Goal: Task Accomplishment & Management: Manage account settings

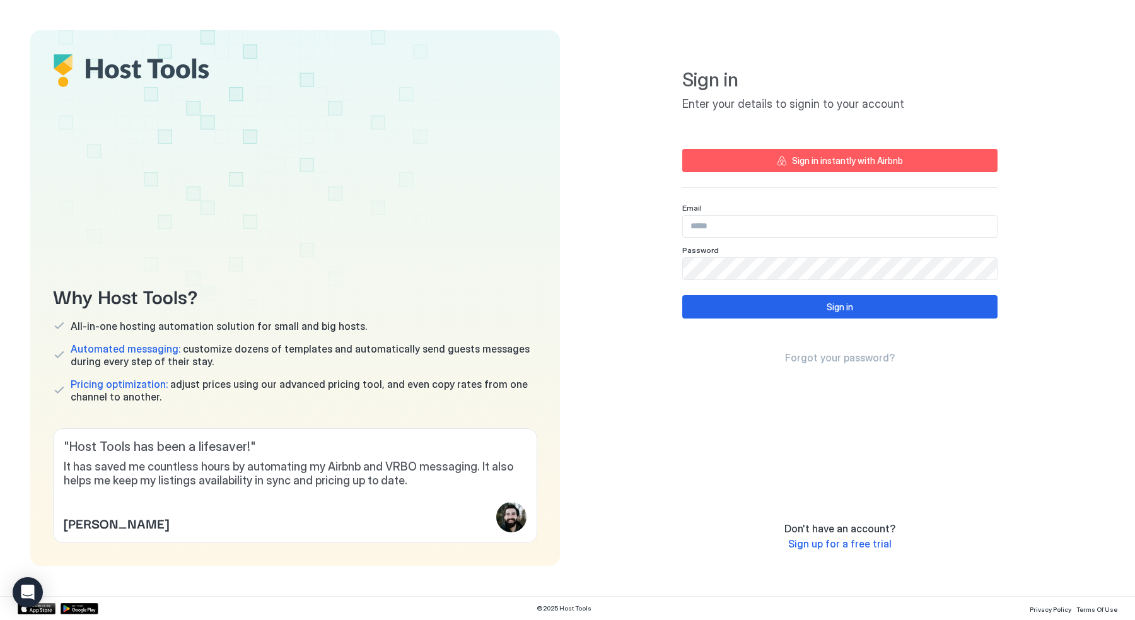
click at [861, 548] on span "Sign up for a free trial" at bounding box center [839, 543] width 103 height 13
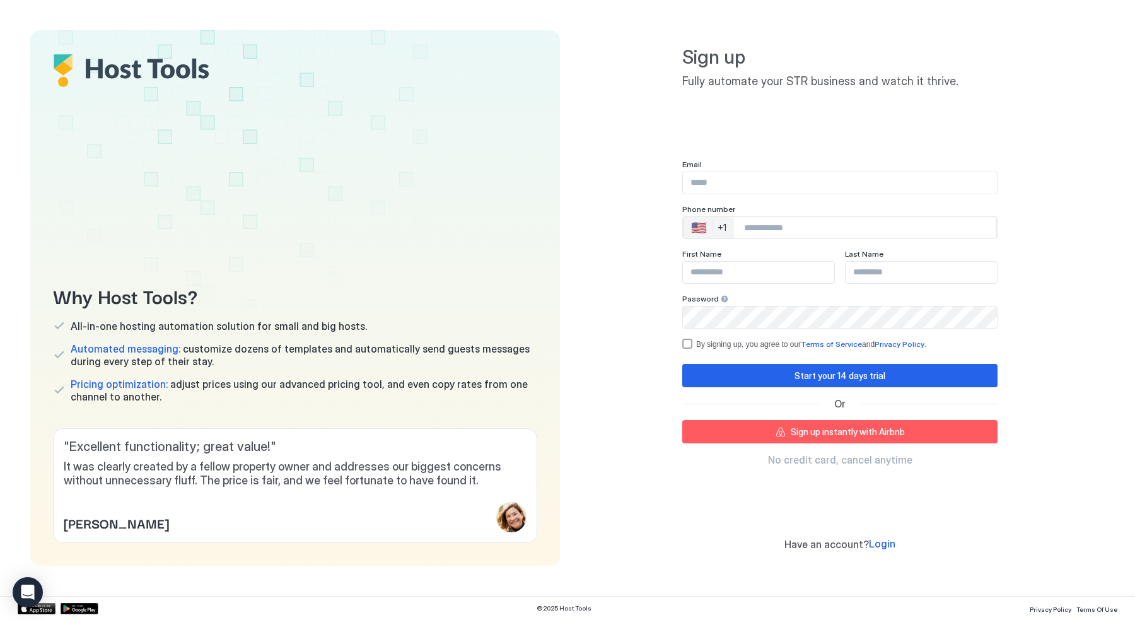
click at [731, 185] on input "Input Field" at bounding box center [840, 182] width 314 height 21
type input "**********"
click at [757, 216] on div "Phone number" at bounding box center [839, 210] width 315 height 12
click at [753, 237] on input "Phone Number input" at bounding box center [865, 227] width 262 height 23
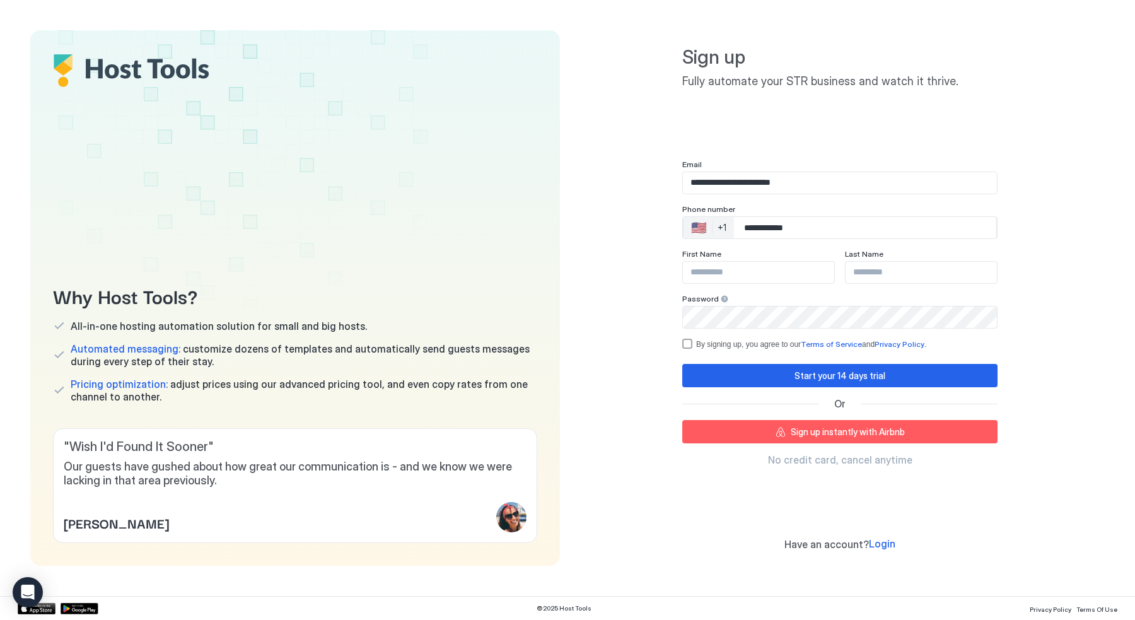
type input "**********"
click at [721, 267] on input "Input Field" at bounding box center [758, 272] width 151 height 21
type input "********"
type input "*****"
click at [692, 344] on div "By signing up, you agree to our Terms of Service and Privacy Policy ." at bounding box center [839, 344] width 315 height 10
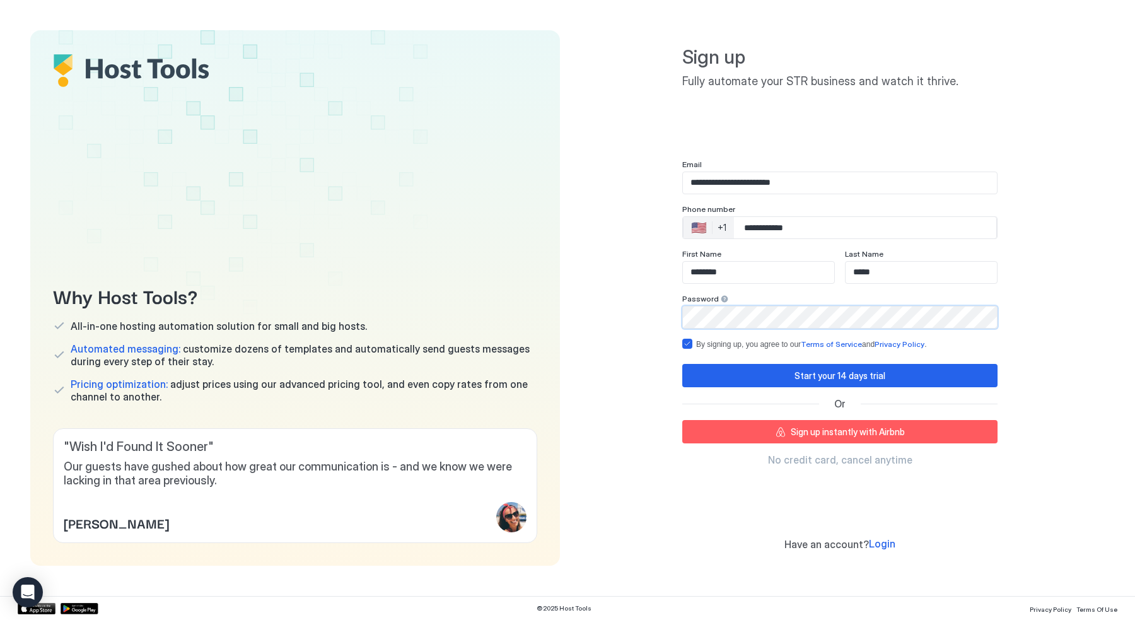
click at [624, 302] on div "**********" at bounding box center [840, 297] width 530 height 535
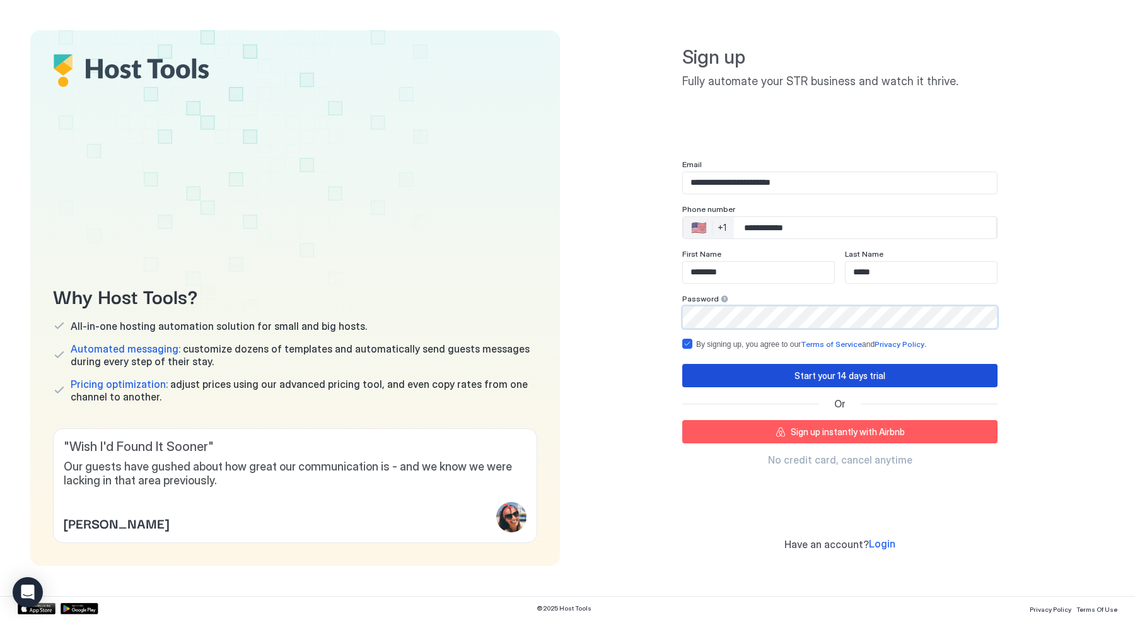
click at [804, 373] on div "Start your 14 days trial" at bounding box center [839, 375] width 91 height 13
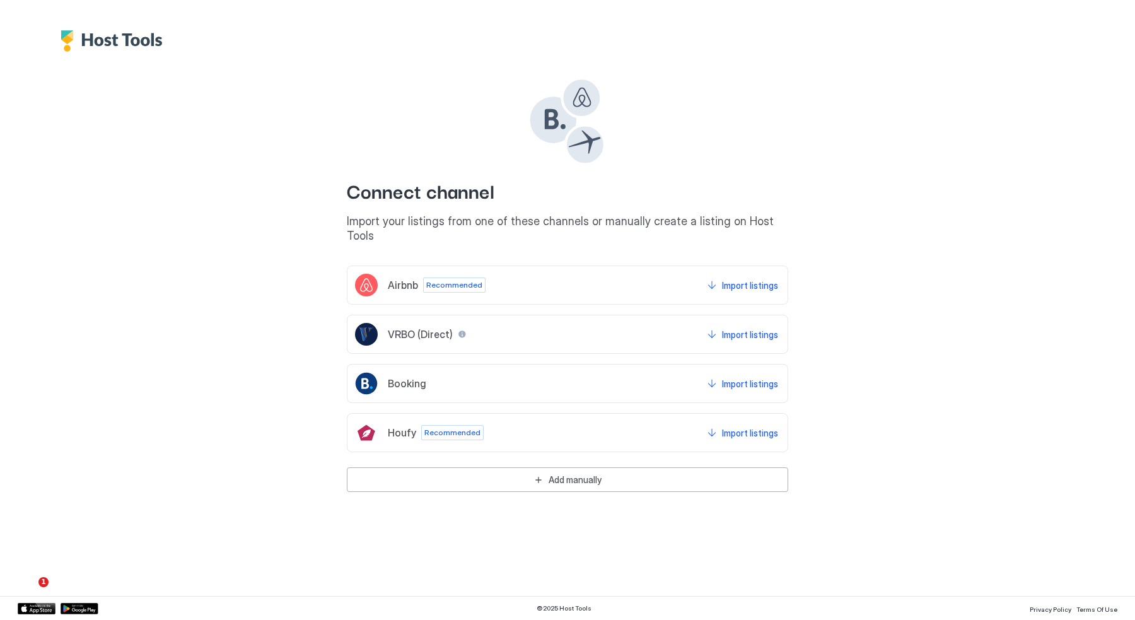
click at [457, 279] on span "Recommended" at bounding box center [454, 284] width 56 height 11
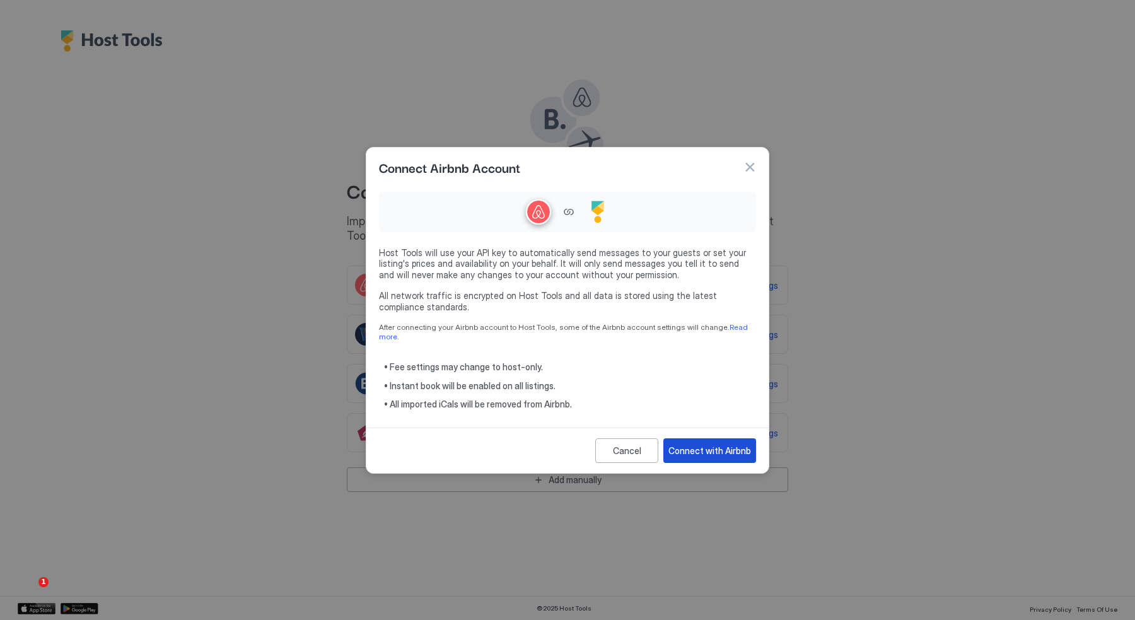
click at [699, 444] on div "Connect with Airbnb" at bounding box center [709, 450] width 83 height 13
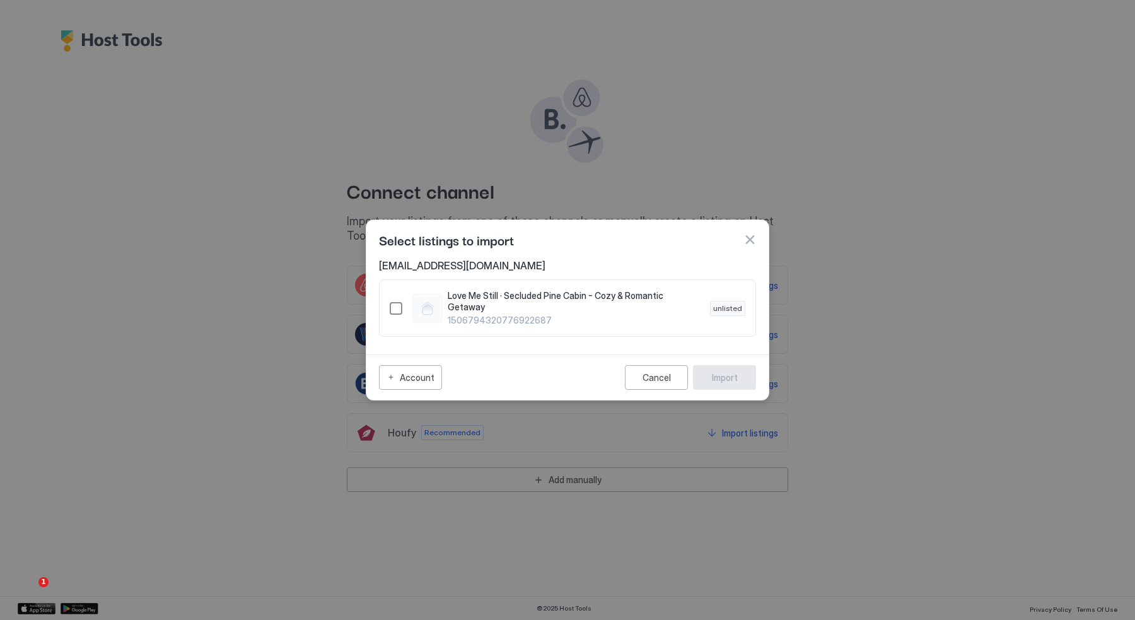
click at [395, 310] on div "1506794320776922687" at bounding box center [396, 308] width 13 height 13
click at [726, 372] on div "Import" at bounding box center [725, 377] width 26 height 13
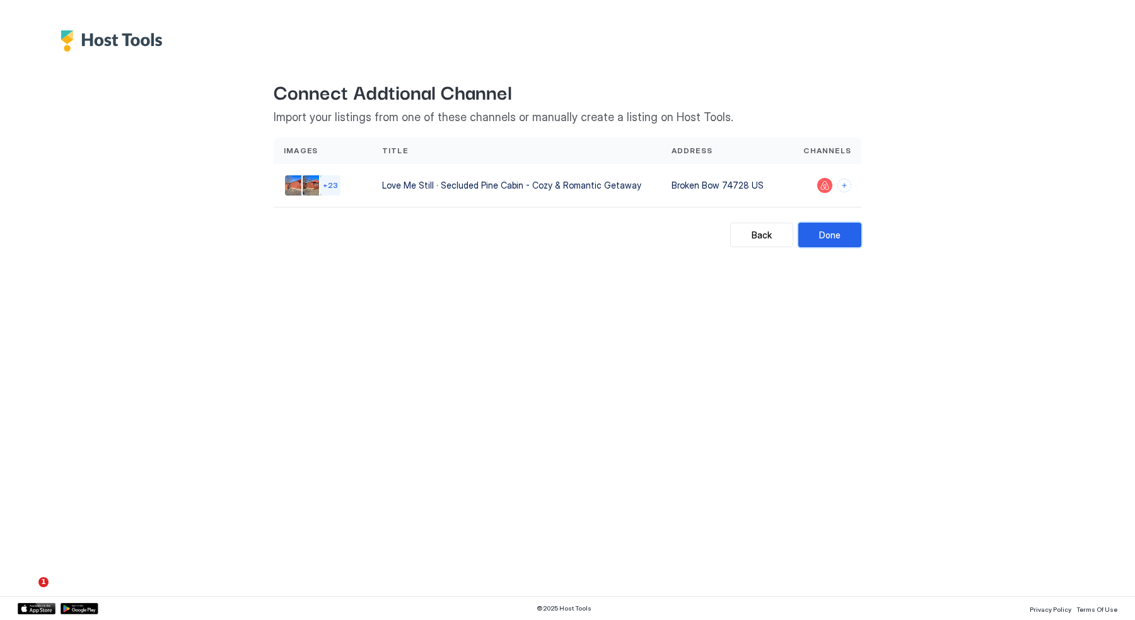
click at [842, 229] on button "Done" at bounding box center [829, 235] width 63 height 25
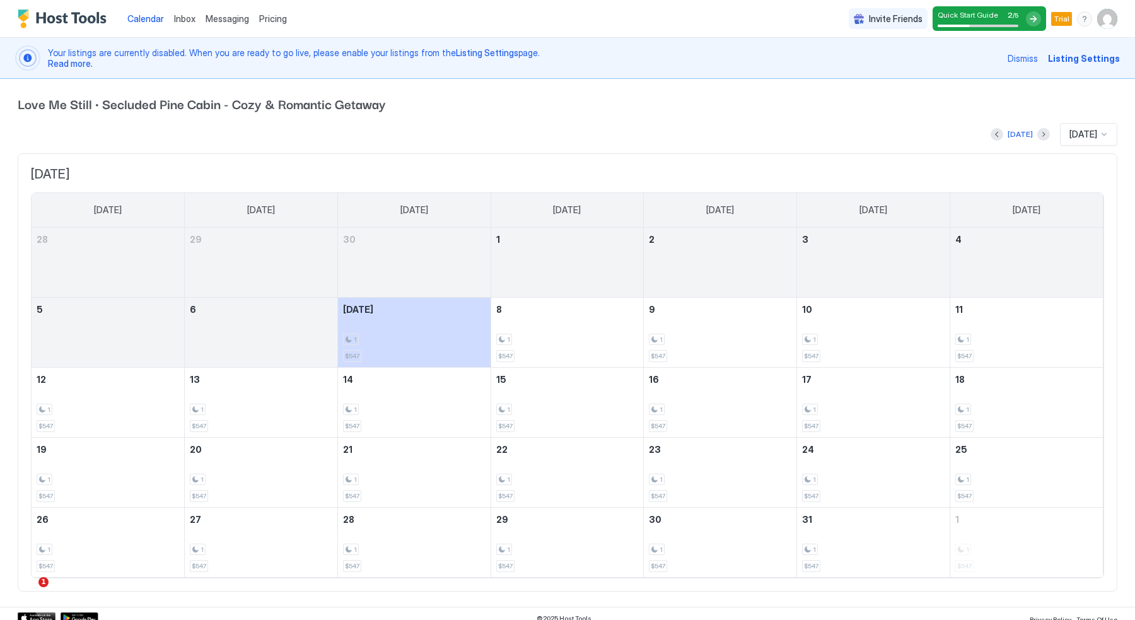
click at [1077, 55] on span "Listing Settings" at bounding box center [1084, 58] width 72 height 13
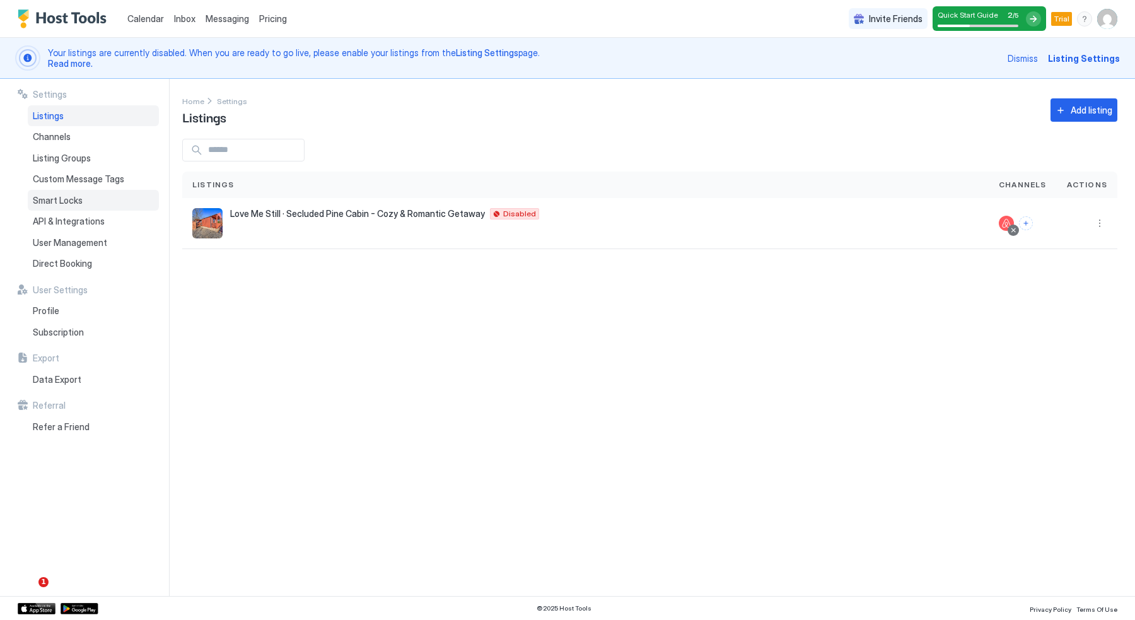
click at [62, 199] on span "Smart Locks" at bounding box center [58, 200] width 50 height 11
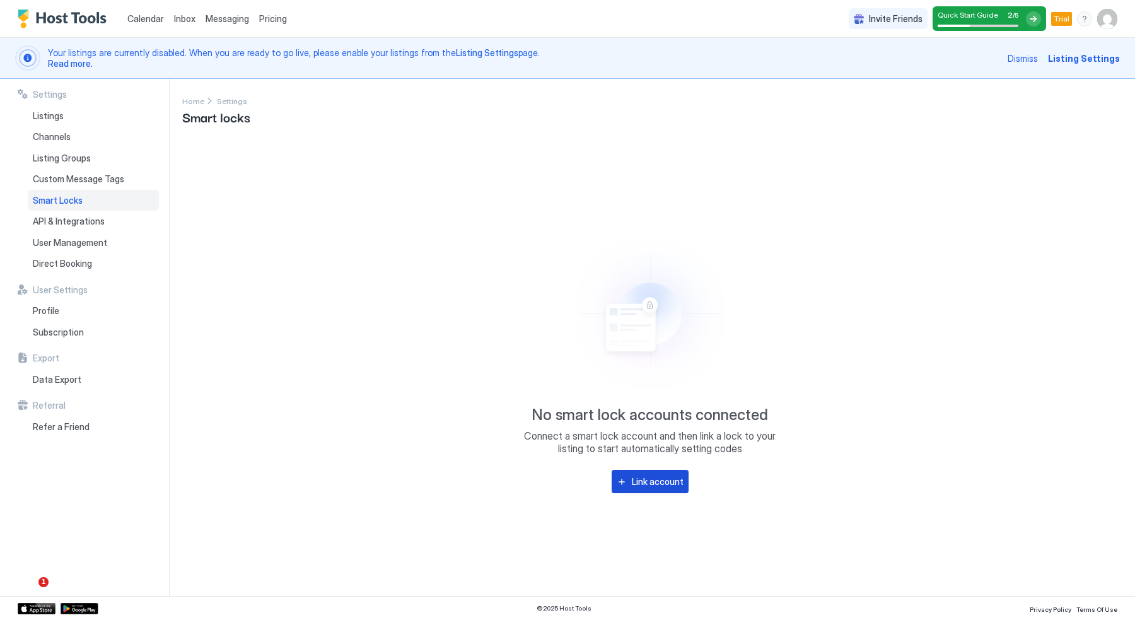
click at [659, 484] on div "Link account" at bounding box center [658, 481] width 52 height 13
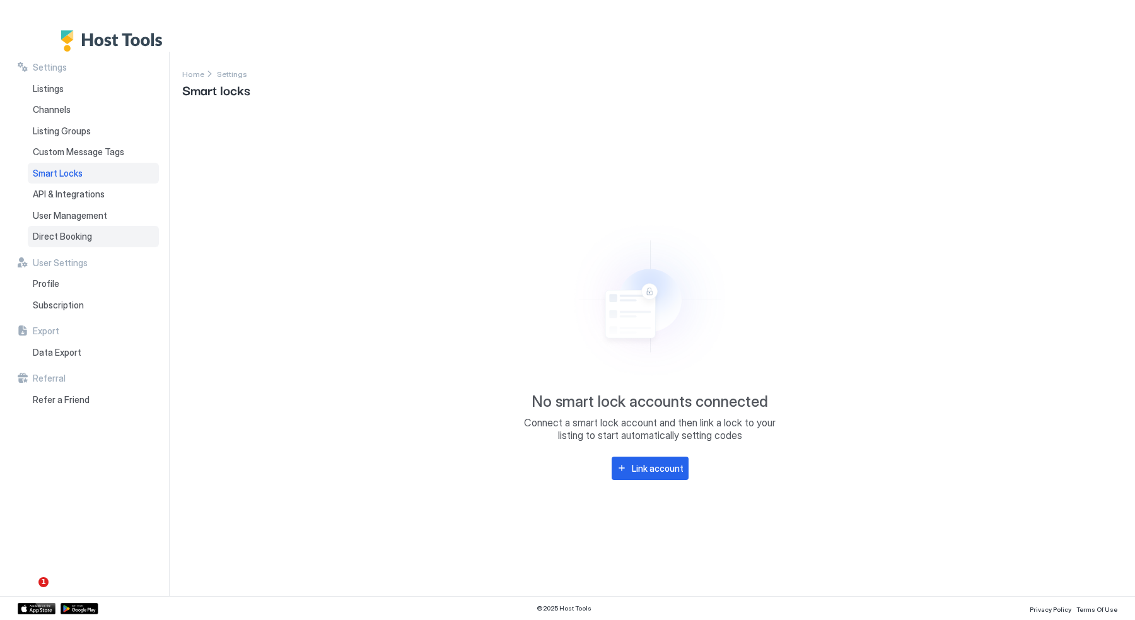
click at [64, 228] on div "Direct Booking" at bounding box center [93, 236] width 131 height 21
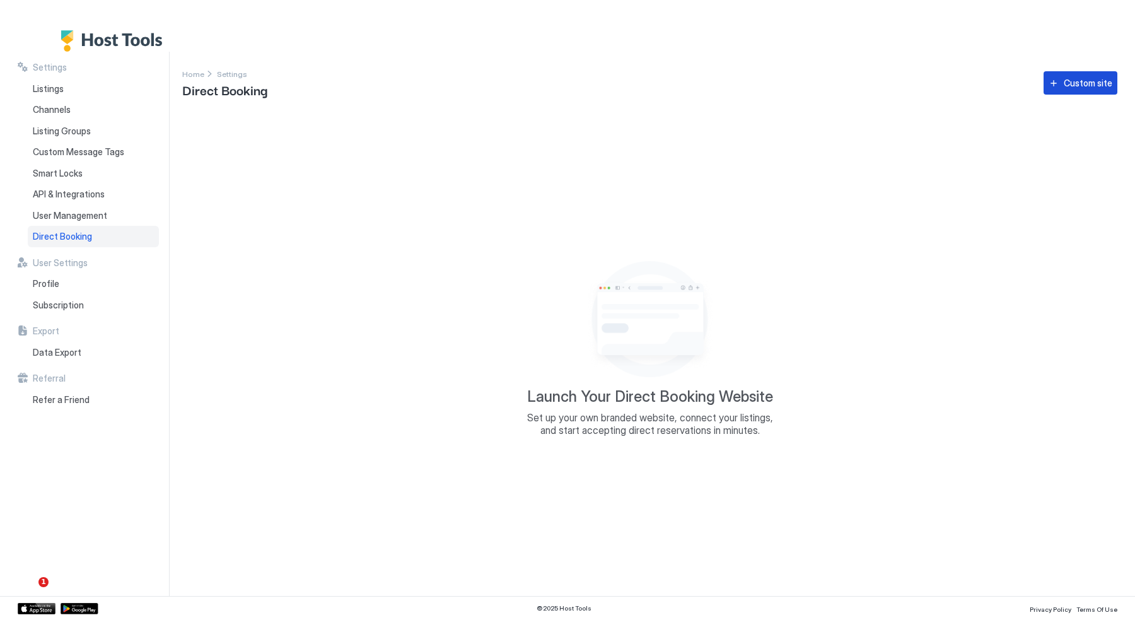
click at [1080, 86] on div "Custom site" at bounding box center [1088, 82] width 49 height 13
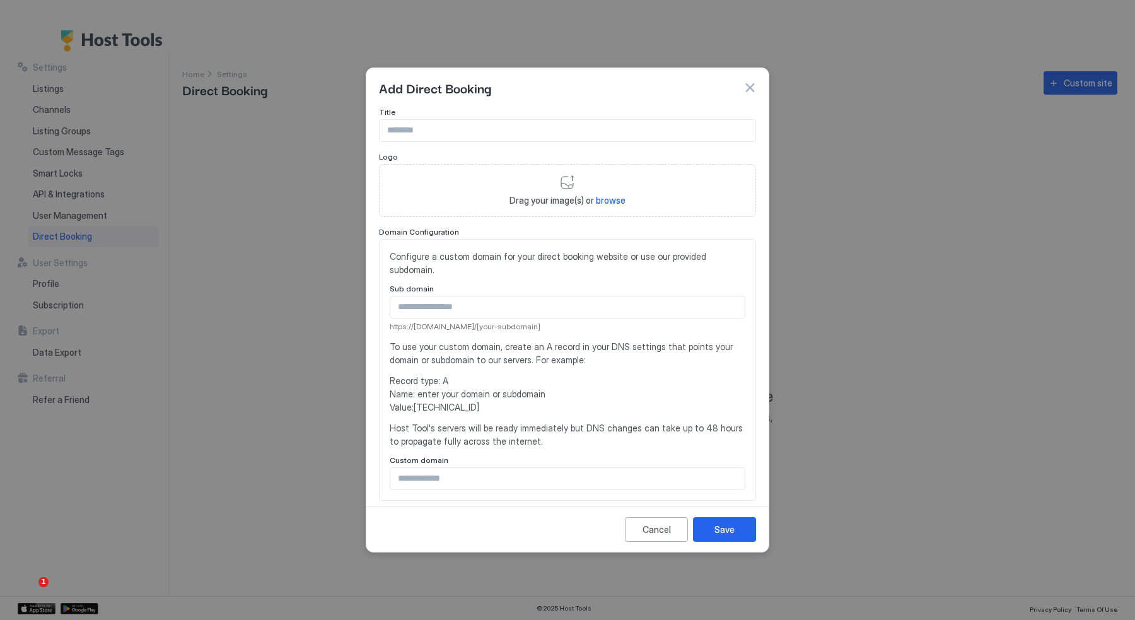
click at [447, 127] on input "Input Field" at bounding box center [568, 130] width 376 height 21
type input "**********"
click at [753, 88] on button "button" at bounding box center [749, 87] width 13 height 13
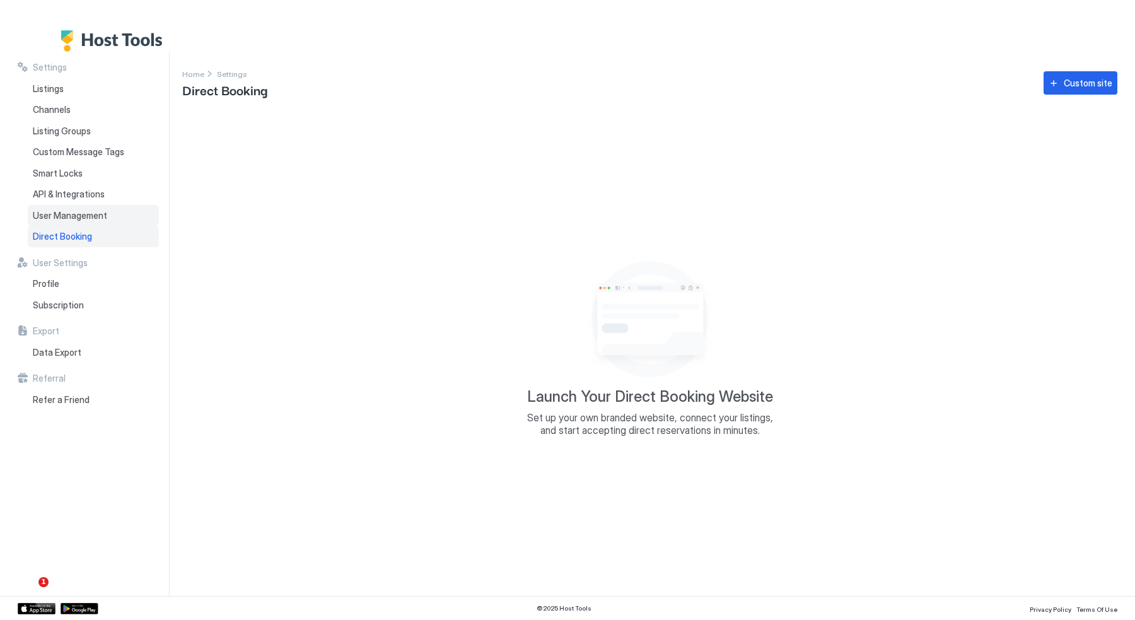
click at [74, 216] on span "User Management" at bounding box center [70, 215] width 74 height 11
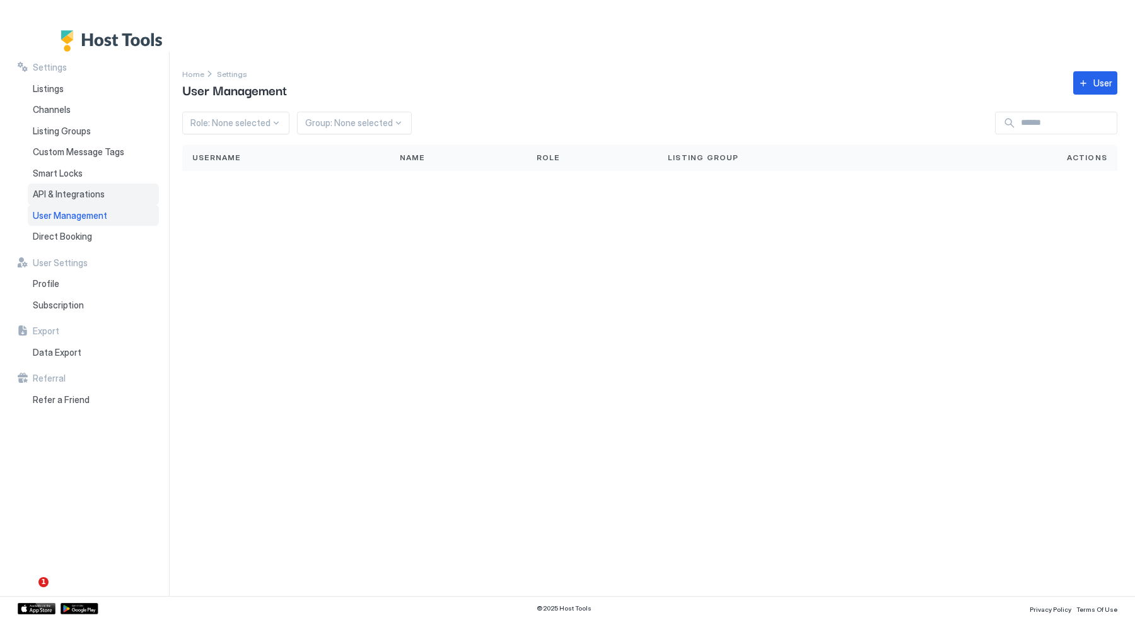
click at [74, 197] on span "API & Integrations" at bounding box center [69, 194] width 72 height 11
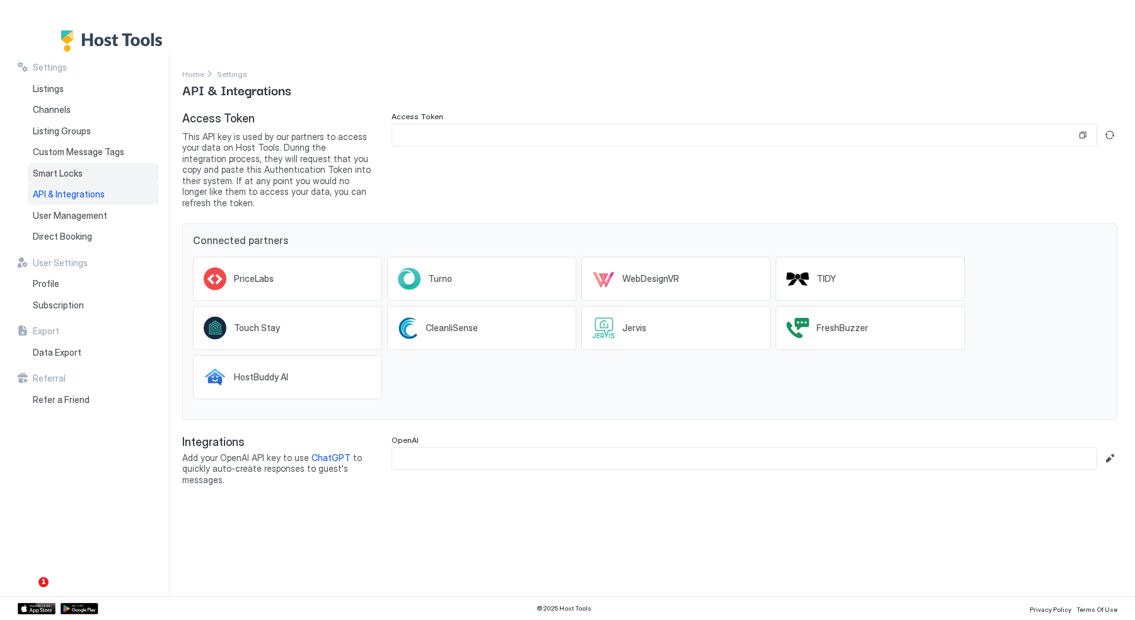
click at [75, 172] on span "Smart Locks" at bounding box center [58, 173] width 50 height 11
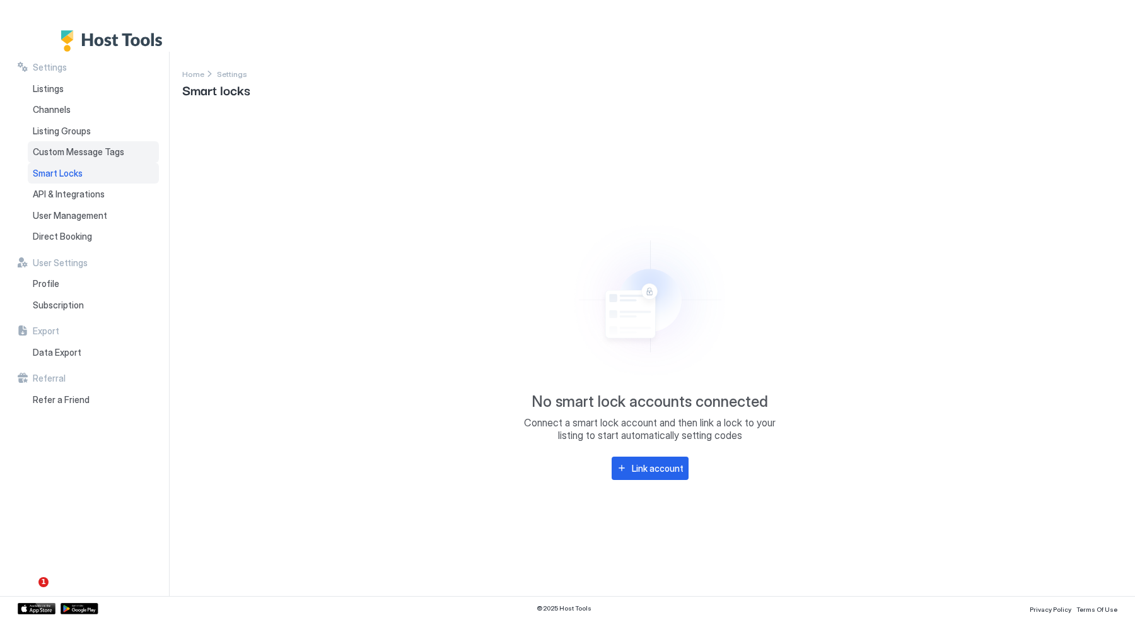
click at [76, 154] on span "Custom Message Tags" at bounding box center [78, 151] width 91 height 11
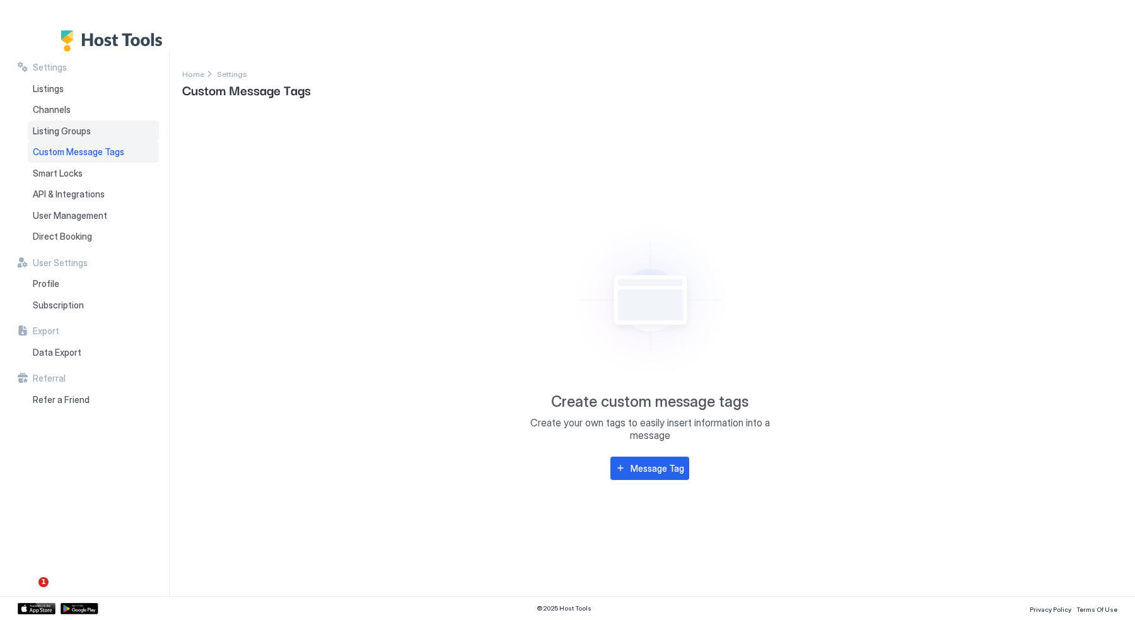
click at [72, 134] on span "Listing Groups" at bounding box center [62, 130] width 58 height 11
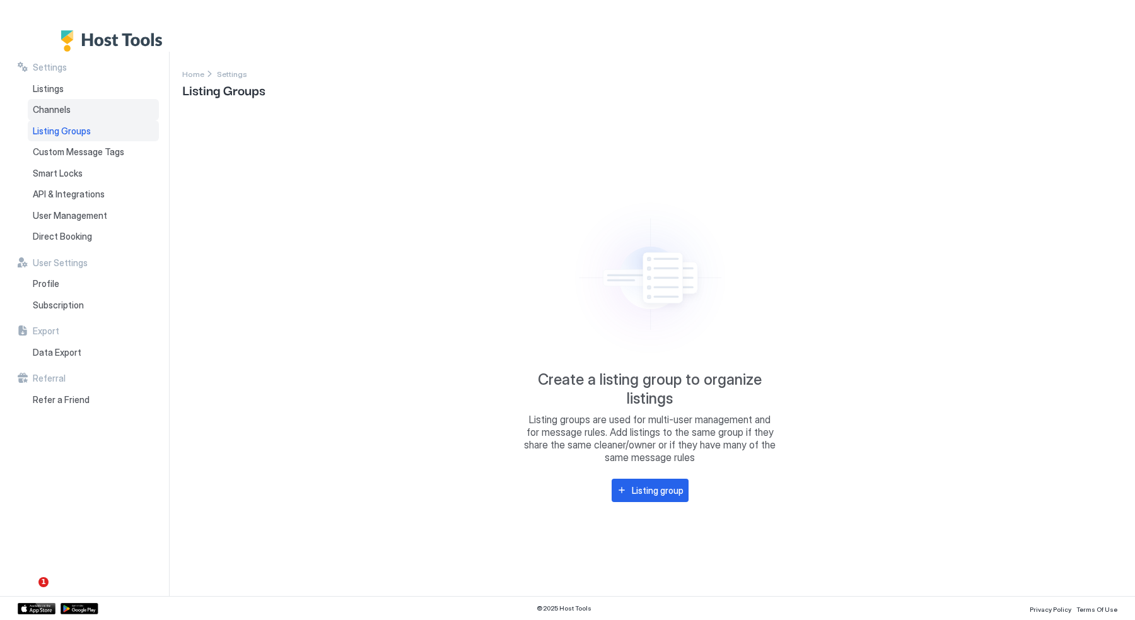
click at [61, 108] on span "Channels" at bounding box center [52, 109] width 38 height 11
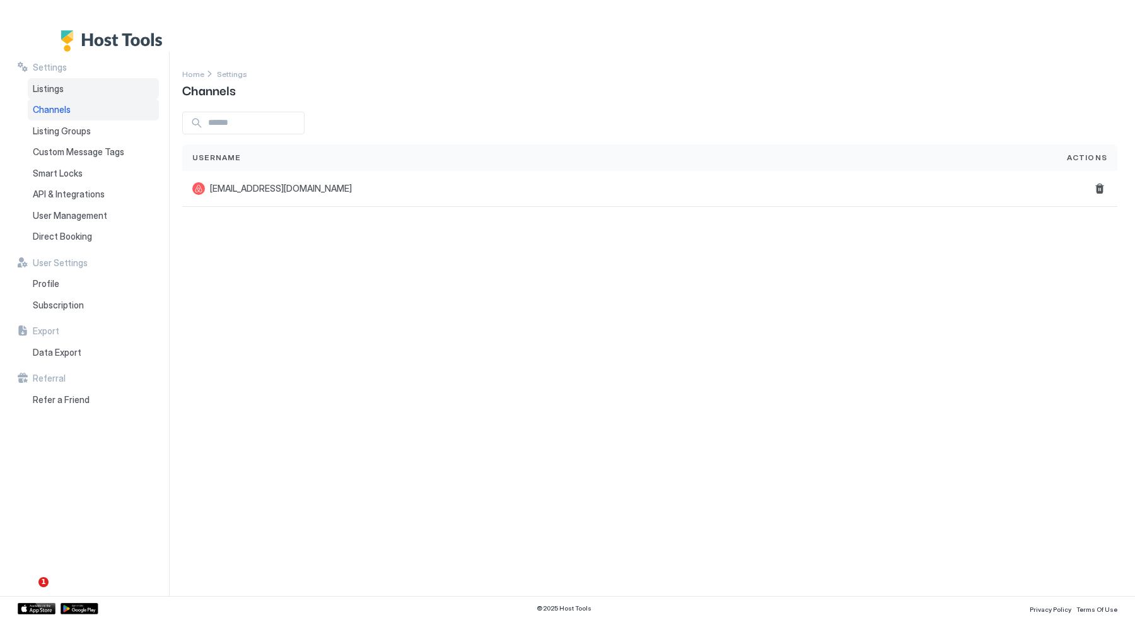
click at [56, 86] on span "Listings" at bounding box center [48, 88] width 31 height 11
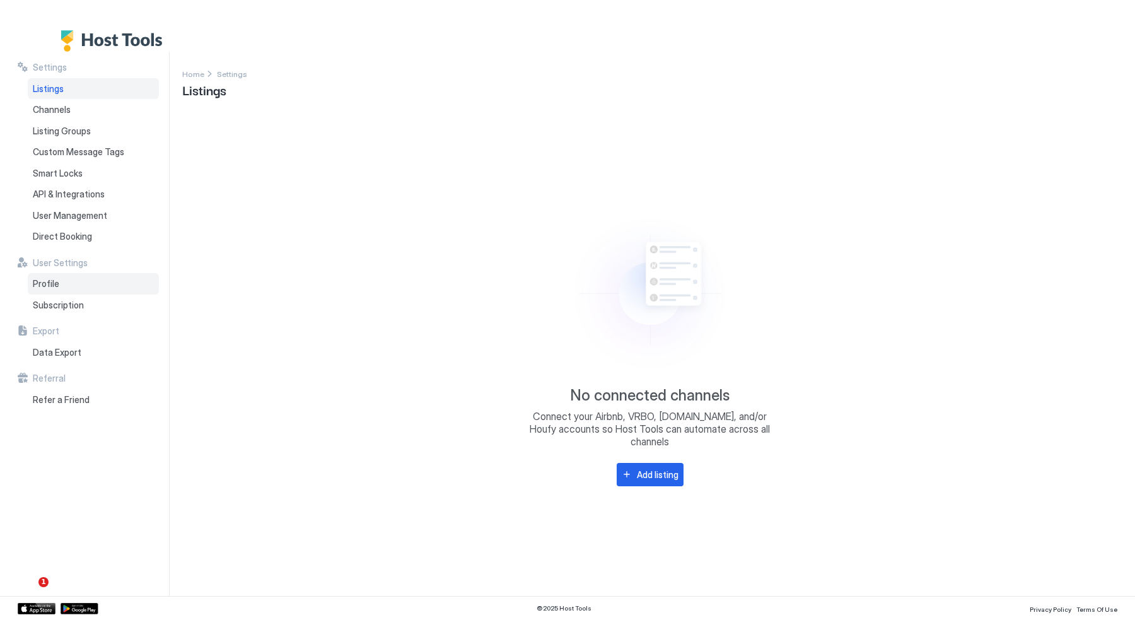
click at [71, 287] on div "Profile" at bounding box center [93, 283] width 131 height 21
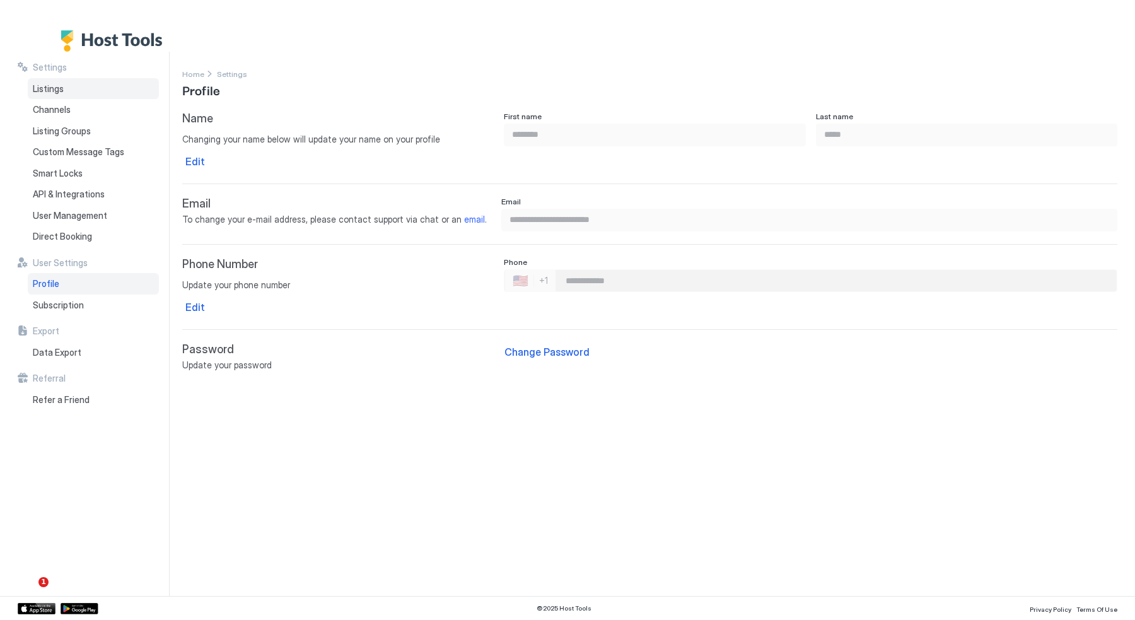
click at [67, 97] on div "Listings" at bounding box center [93, 88] width 131 height 21
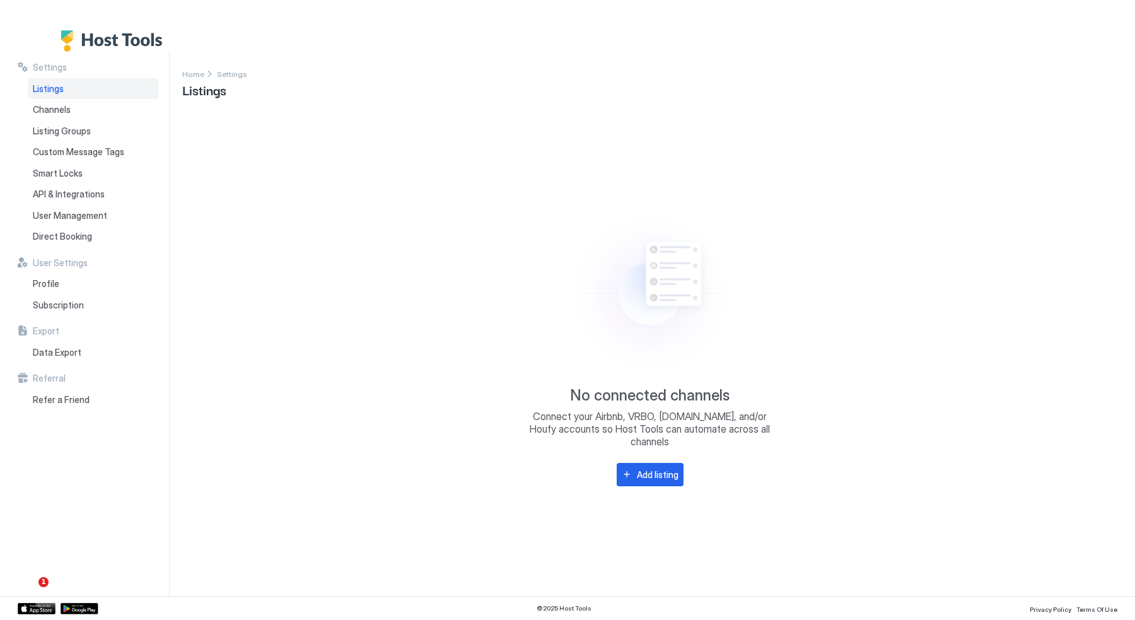
click at [103, 38] on img "Host Tools Logo" at bounding box center [115, 40] width 108 height 21
